Goal: Book appointment/travel/reservation

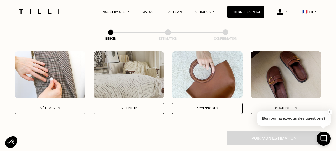
scroll to position [109, 0]
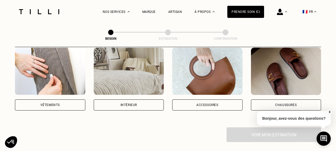
click at [191, 99] on div "Accessoires" at bounding box center [207, 104] width 70 height 11
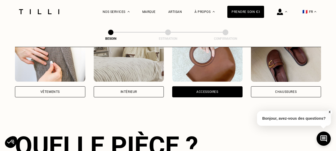
scroll to position [118, 0]
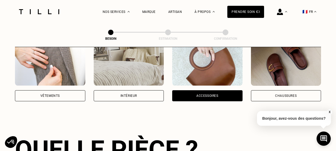
click at [53, 94] on div "Vêtements" at bounding box center [49, 95] width 19 height 3
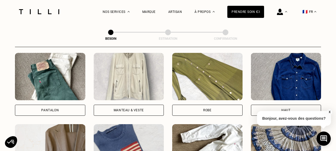
click at [69, 104] on div "Pantalon" at bounding box center [50, 109] width 70 height 11
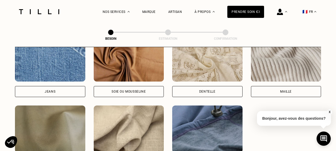
scroll to position [576, 0]
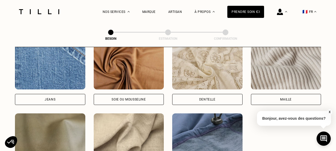
click at [69, 106] on div "[PERSON_NAME] ou mousseline Dentelle Maille Attention ! Pour le moment, nous tr…" at bounding box center [168, 109] width 306 height 134
click at [62, 96] on div "Jeans" at bounding box center [50, 99] width 70 height 11
select select "FR"
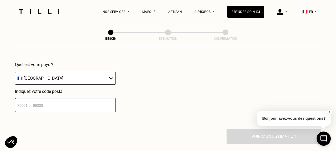
scroll to position [773, 0]
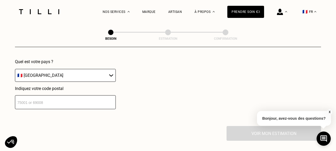
click at [52, 101] on input "number" at bounding box center [65, 102] width 101 height 14
type input "75001"
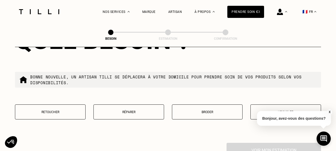
scroll to position [896, 0]
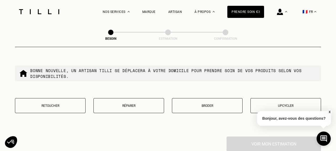
click at [61, 102] on button "Retoucher" at bounding box center [50, 105] width 71 height 15
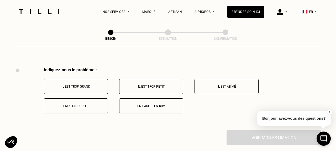
scroll to position [968, 0]
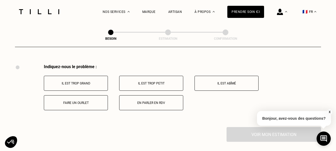
click at [77, 100] on button "Faire un ourlet" at bounding box center [76, 102] width 64 height 15
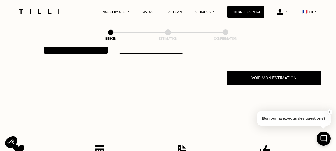
scroll to position [1031, 0]
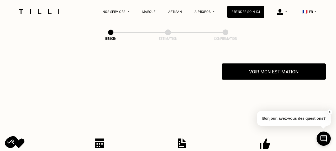
click at [248, 66] on button "Voir mon estimation" at bounding box center [274, 71] width 104 height 16
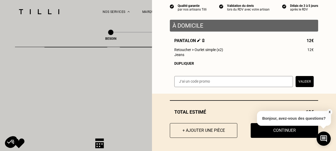
scroll to position [51, 0]
click at [331, 112] on button "X" at bounding box center [329, 112] width 5 height 6
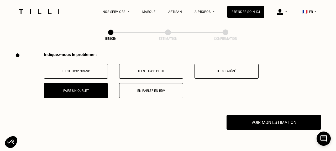
scroll to position [979, 0]
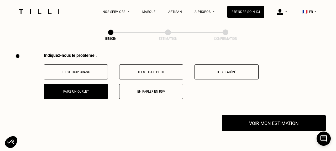
click at [263, 118] on button "Voir mon estimation" at bounding box center [274, 123] width 104 height 16
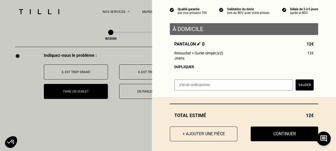
scroll to position [51, 0]
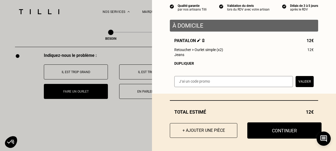
click at [267, 131] on button "Continuer" at bounding box center [284, 130] width 74 height 16
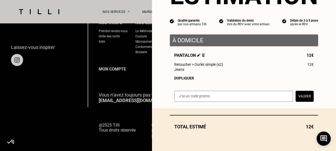
scroll to position [36, 0]
select select "FR"
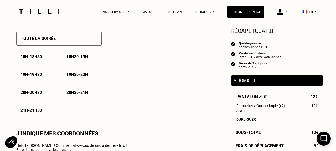
type input "06 04 53 47 30"
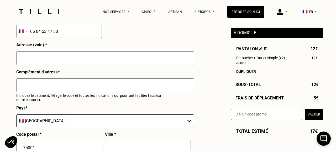
scroll to position [573, 0]
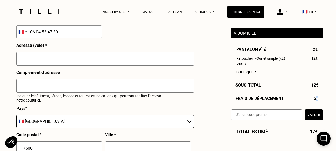
click at [316, 98] on span "5€" at bounding box center [316, 98] width 5 height 5
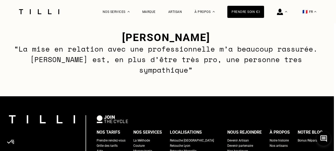
scroll to position [795, 2]
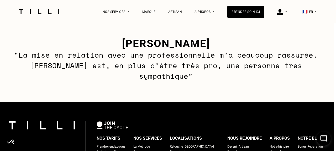
drag, startPoint x: 159, startPoint y: 40, endPoint x: 249, endPoint y: 42, distance: 89.5
click at [249, 42] on h3 "[PERSON_NAME]" at bounding box center [166, 43] width 306 height 12
click at [248, 46] on h3 "[PERSON_NAME]" at bounding box center [166, 43] width 306 height 12
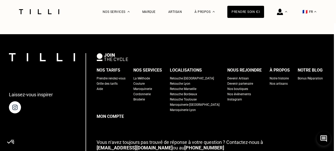
scroll to position [863, 2]
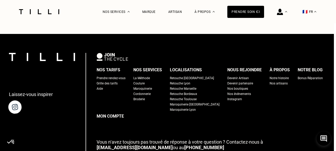
click at [22, 99] on img at bounding box center [15, 106] width 15 height 15
click at [185, 75] on div "Retouche [GEOGRAPHIC_DATA]" at bounding box center [192, 77] width 44 height 5
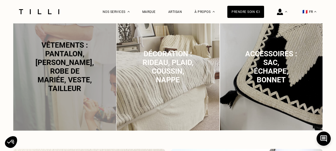
scroll to position [366, 0]
click at [80, 90] on span "Vêtements : pantalon, [PERSON_NAME], robe de mariée, veste, tailleur" at bounding box center [64, 66] width 59 height 52
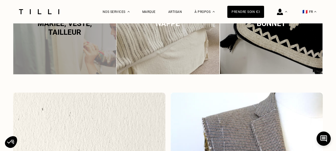
scroll to position [245, 0]
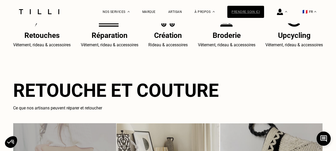
click at [250, 7] on div "Prendre soin ici" at bounding box center [245, 12] width 37 height 12
select select "FR"
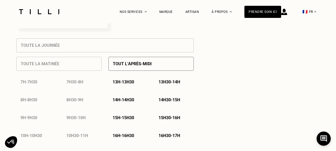
select select "FR"
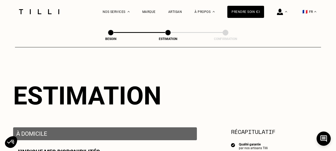
type input "06 04 53 47 30"
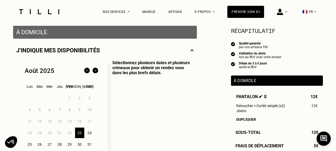
scroll to position [93, 0]
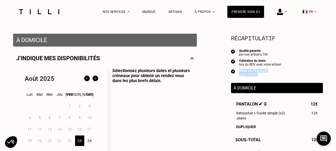
drag, startPoint x: 239, startPoint y: 70, endPoint x: 264, endPoint y: 77, distance: 26.7
click at [264, 77] on div "Récapitulatif Qualité garantie par nos artisans Tilli Validation du devis lors …" at bounding box center [277, 104] width 92 height 141
click at [265, 76] on div "Récapitulatif Qualité garantie par nos artisans Tilli Validation du devis lors …" at bounding box center [277, 104] width 92 height 141
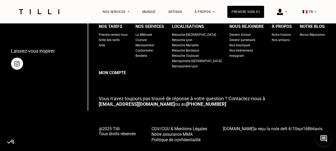
scroll to position [904, 0]
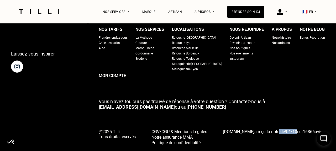
drag, startPoint x: 287, startPoint y: 122, endPoint x: 267, endPoint y: 119, distance: 20.7
click at [267, 129] on span "[DOMAIN_NAME] a reçu la note de 9.4 / 10 sur 16866 avis." at bounding box center [273, 131] width 101 height 5
click at [298, 128] on div "@2025 Tilli Tous droits réservés CGV/CGU & Mentions Légales Notre assurance MMA…" at bounding box center [212, 136] width 226 height 17
click at [257, 129] on span "[DOMAIN_NAME] a reçu la note de 9.4 / 10 sur 16866 avis." at bounding box center [273, 131] width 101 height 5
click at [285, 129] on span "9.4" at bounding box center [288, 131] width 6 height 5
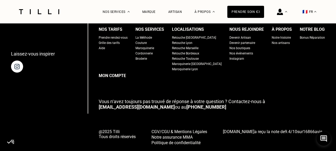
click at [289, 129] on span "[DOMAIN_NAME] a reçu la note de 9.4 / 10 sur 16866 avis." at bounding box center [273, 131] width 101 height 5
click at [309, 129] on span "[DOMAIN_NAME] a reçu la note de 9.4 / 10 sur 16866 avis." at bounding box center [273, 131] width 101 height 5
click at [303, 129] on span "16866" at bounding box center [309, 131] width 12 height 5
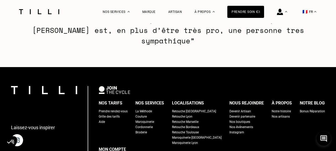
scroll to position [809, 0]
